Goal: Navigation & Orientation: Find specific page/section

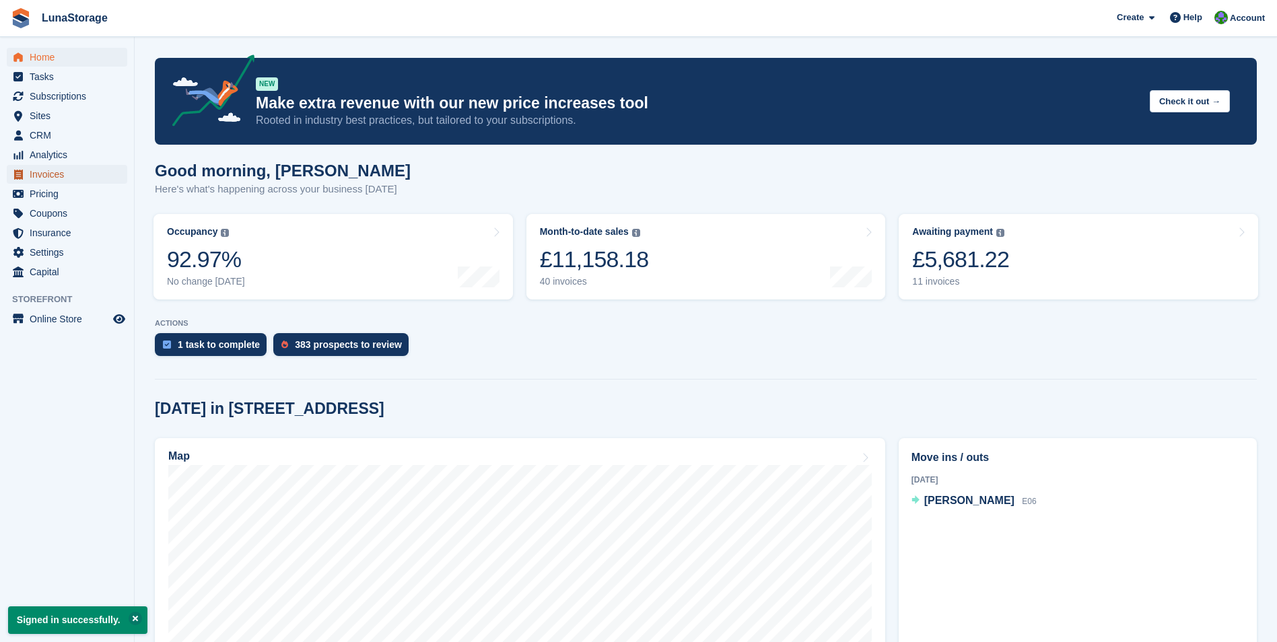
click at [49, 175] on span "Invoices" at bounding box center [70, 174] width 81 height 19
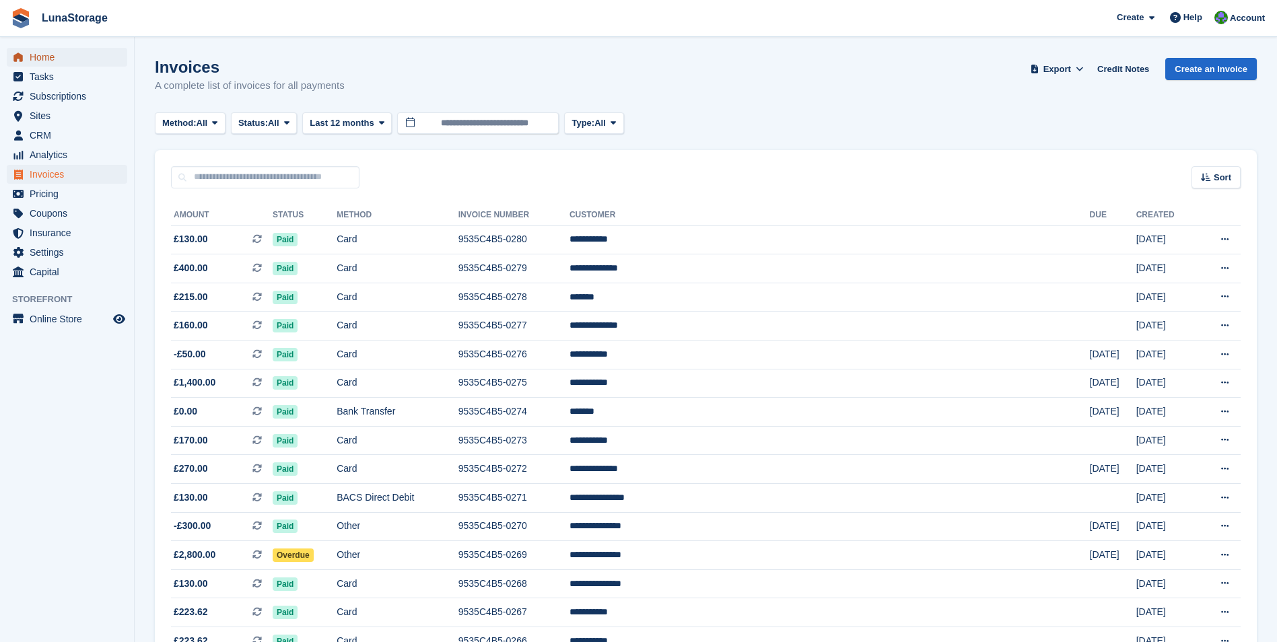
click at [61, 51] on span "Home" at bounding box center [70, 57] width 81 height 19
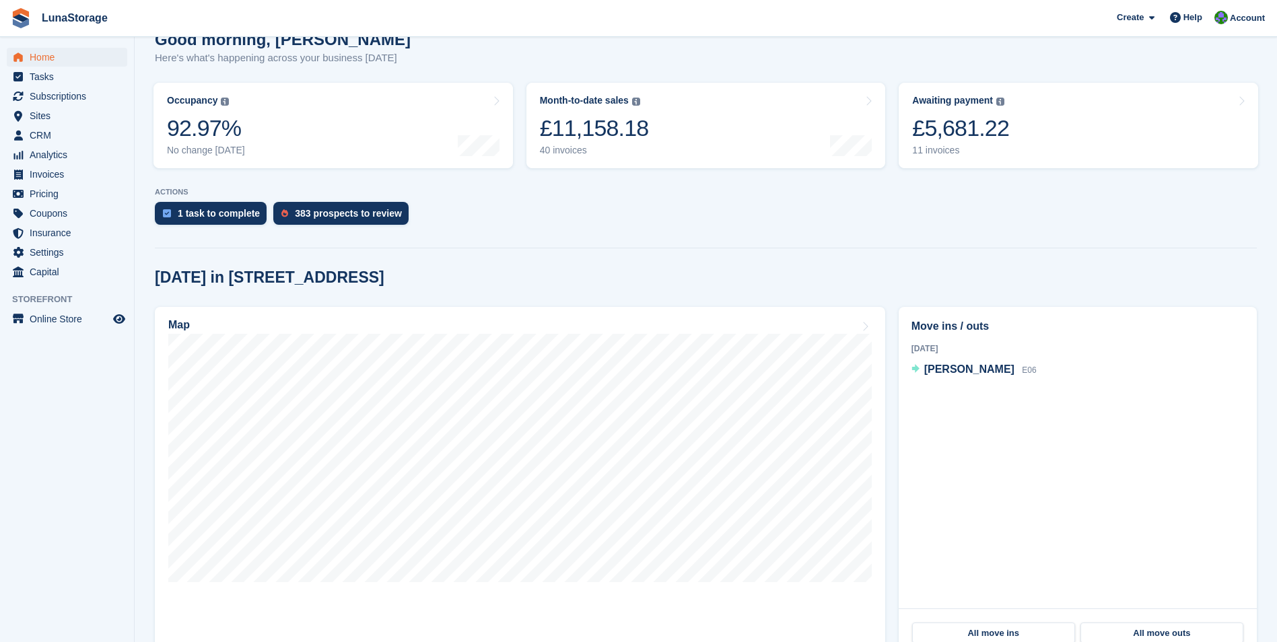
scroll to position [135, 0]
